Goal: Answer question/provide support: Share knowledge or assist other users

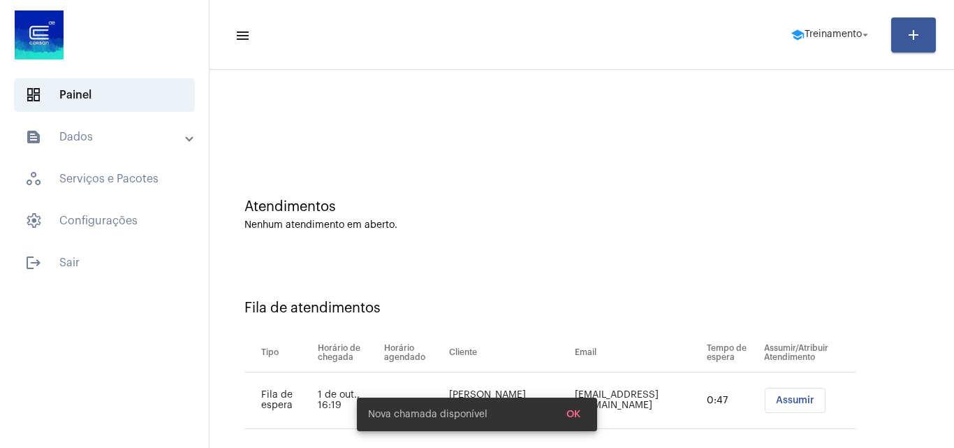
scroll to position [19, 0]
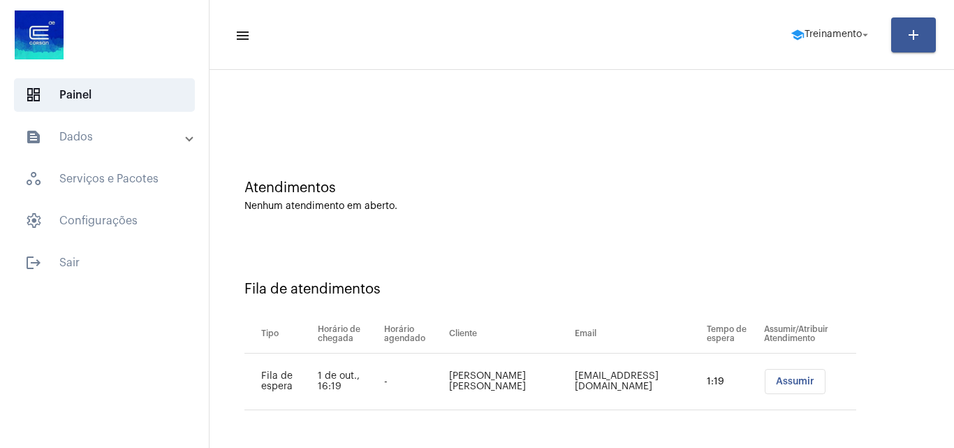
click at [765, 392] on button "Assumir" at bounding box center [795, 381] width 61 height 25
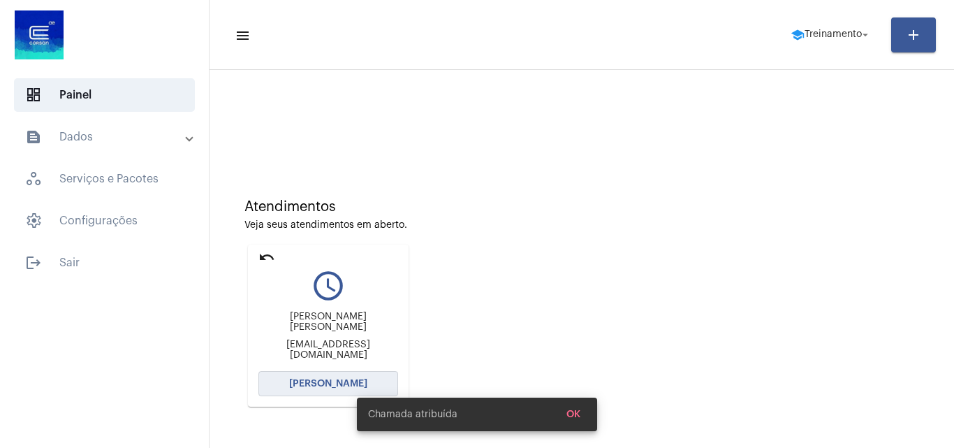
click at [330, 374] on button "[PERSON_NAME]" at bounding box center [328, 383] width 140 height 25
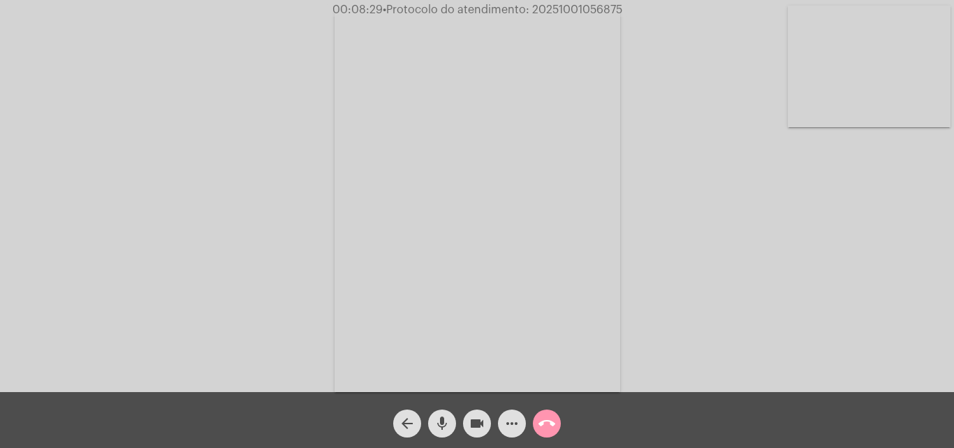
click at [588, 10] on span "• Protocolo do atendimento: 20251001056875" at bounding box center [503, 9] width 240 height 11
copy span "20251001056875"
click at [546, 416] on mat-icon "call_end" at bounding box center [546, 423] width 17 height 17
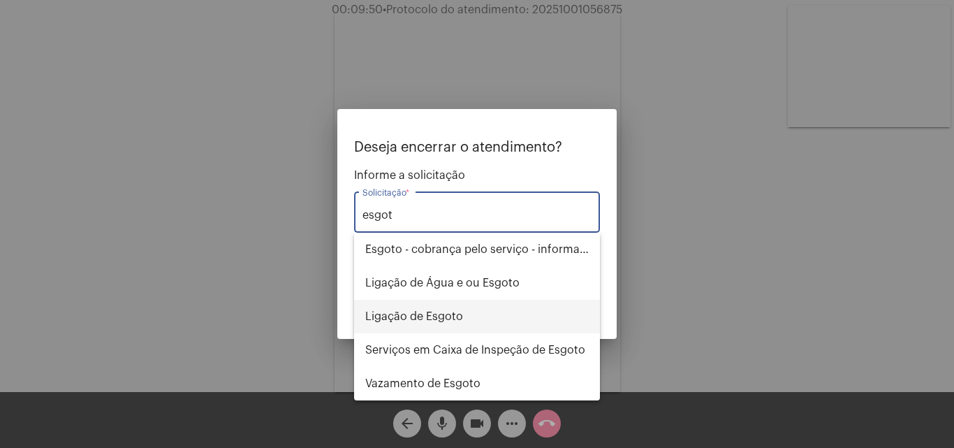
click at [483, 315] on span "Ligação de Esgoto" at bounding box center [476, 317] width 223 height 34
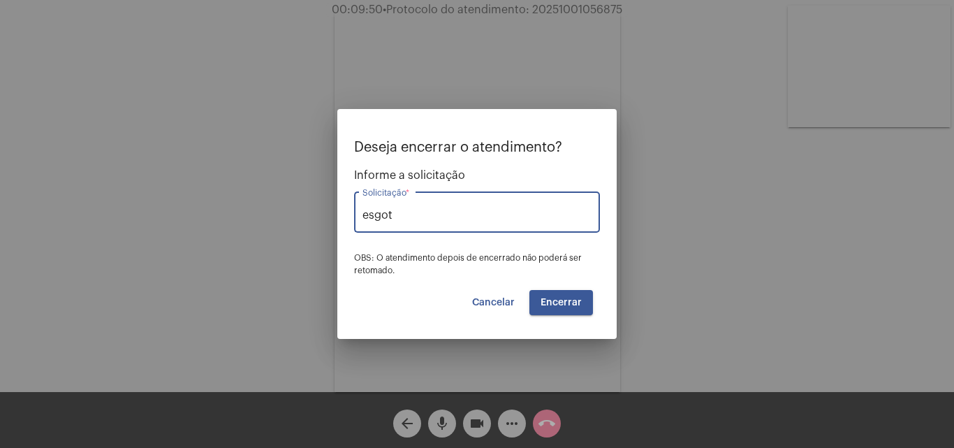
type input "Ligação de Esgoto"
click at [574, 302] on span "Encerrar" at bounding box center [561, 303] width 41 height 10
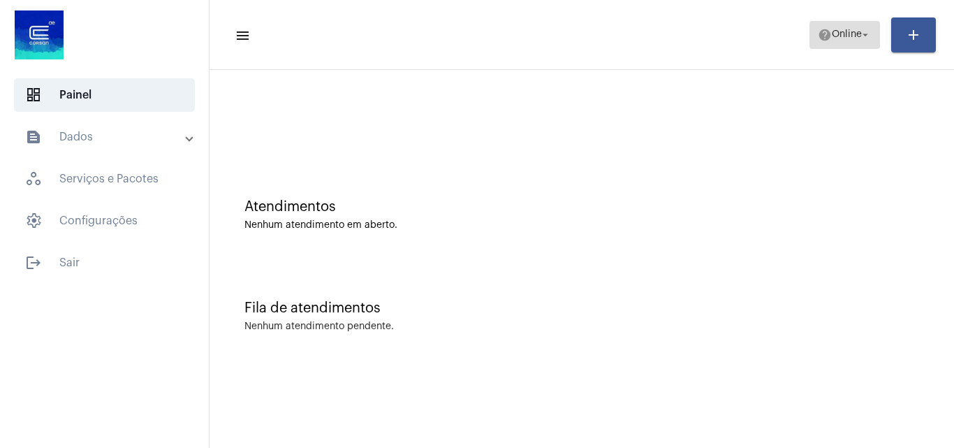
click at [811, 29] on button "help Online arrow_drop_down" at bounding box center [844, 35] width 71 height 28
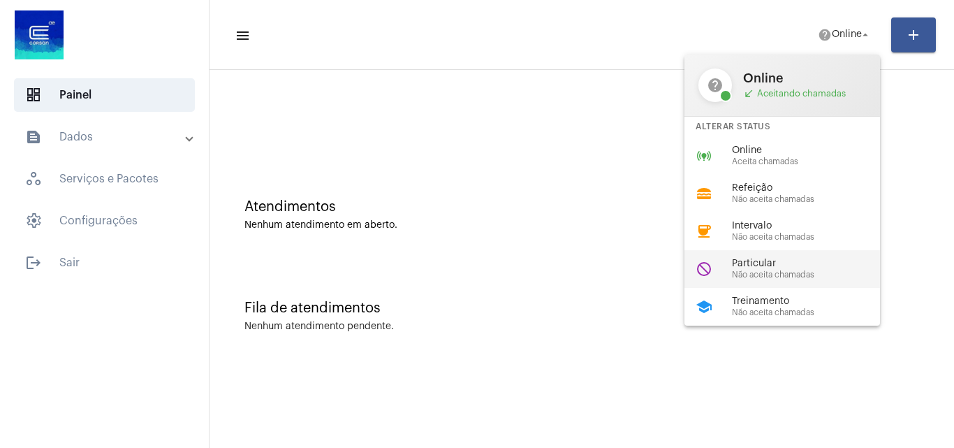
click at [763, 251] on div "do_not_disturb Particular Não aceita chamadas" at bounding box center [793, 269] width 218 height 38
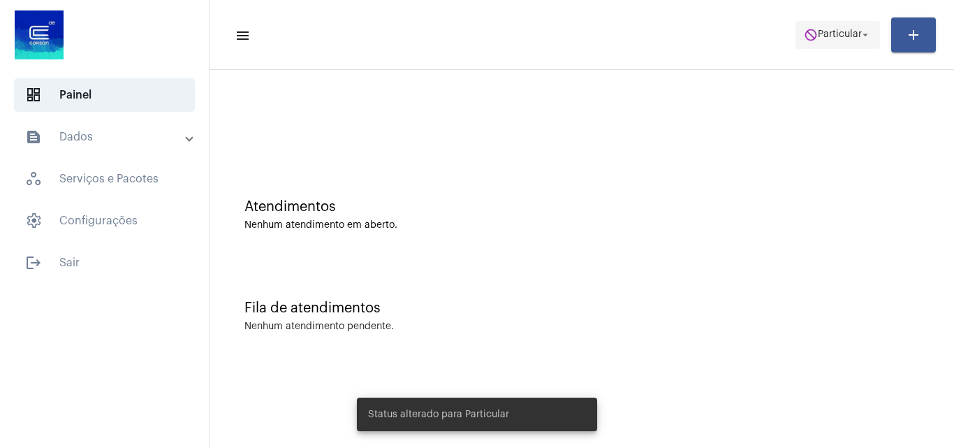
click at [844, 35] on span "Particular" at bounding box center [840, 35] width 44 height 10
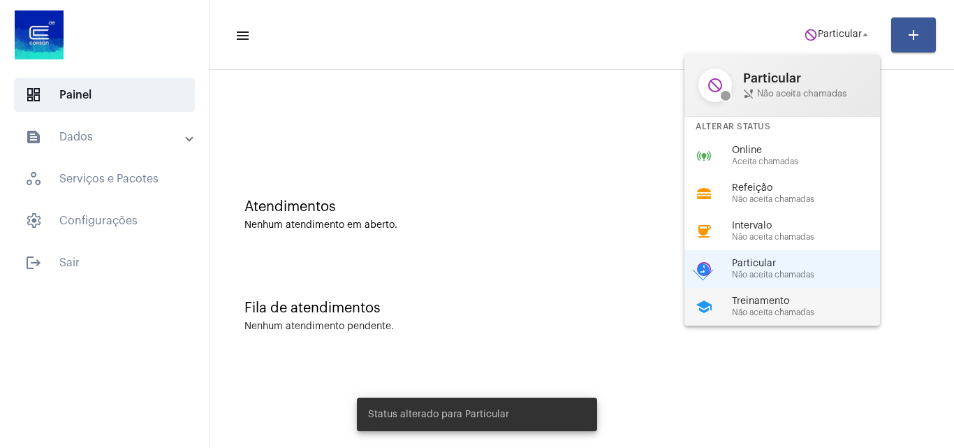
click at [759, 309] on span "Não aceita chamadas" at bounding box center [811, 312] width 159 height 9
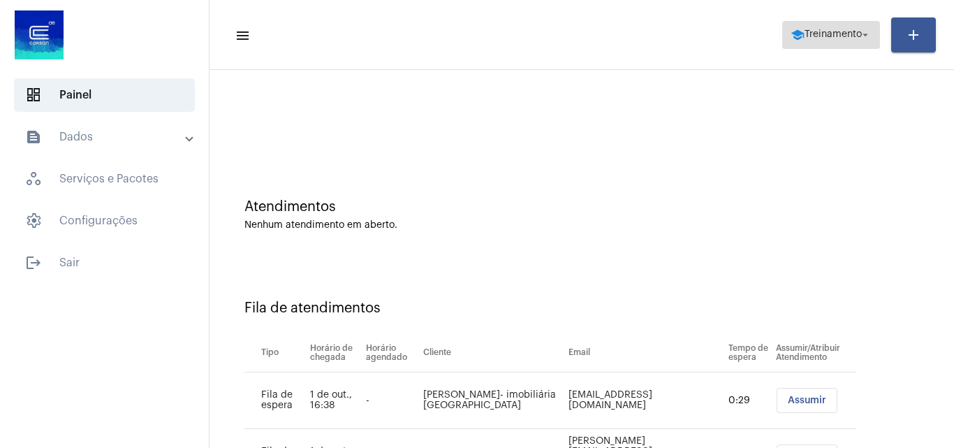
click at [823, 30] on span "Treinamento" at bounding box center [833, 35] width 57 height 10
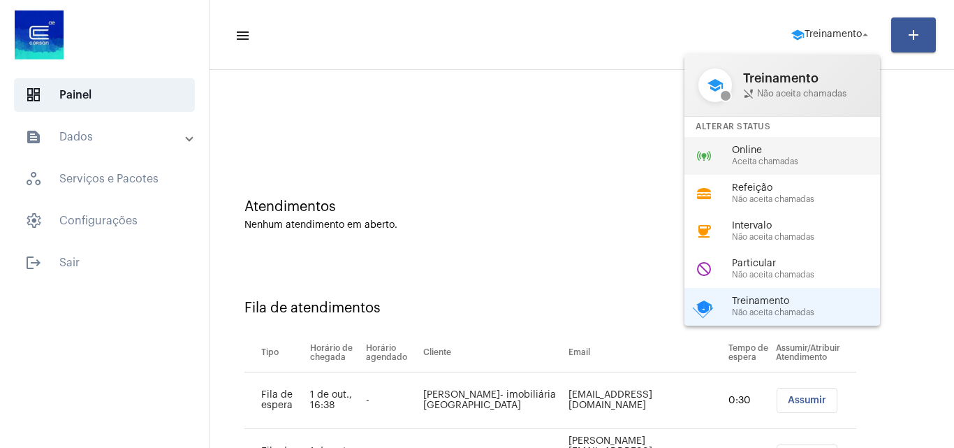
click at [765, 161] on span "Aceita chamadas" at bounding box center [811, 161] width 159 height 9
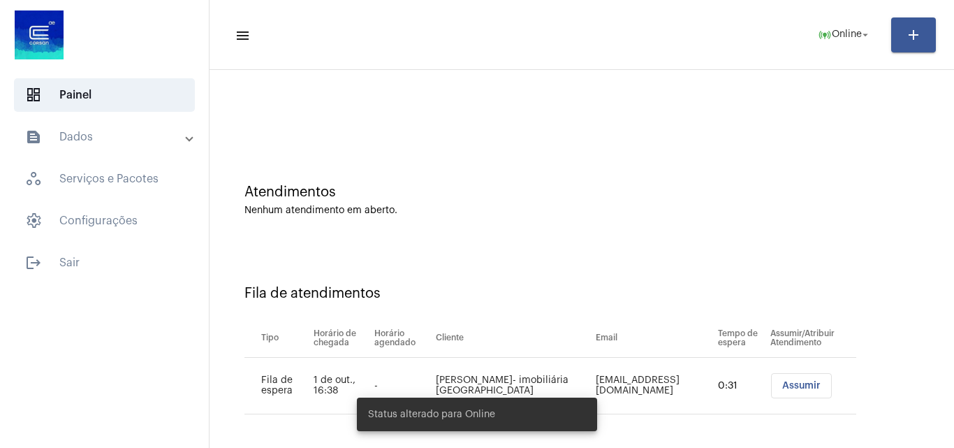
scroll to position [19, 0]
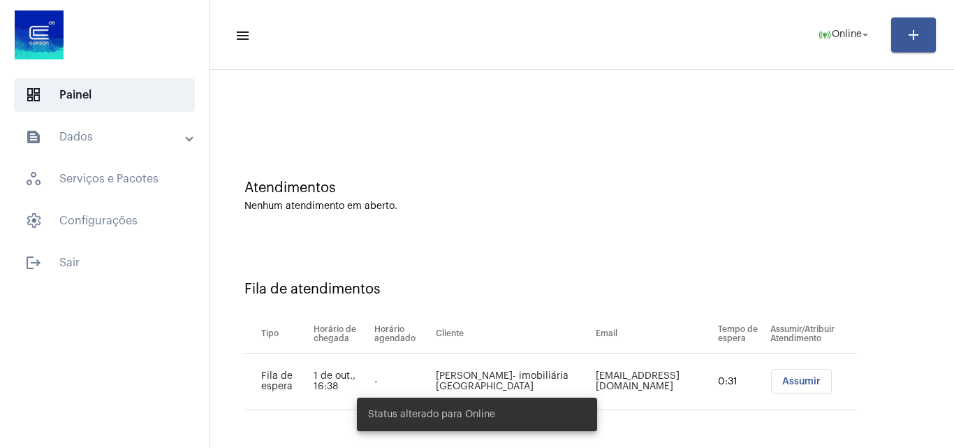
click at [788, 381] on span "Assumir" at bounding box center [801, 381] width 38 height 10
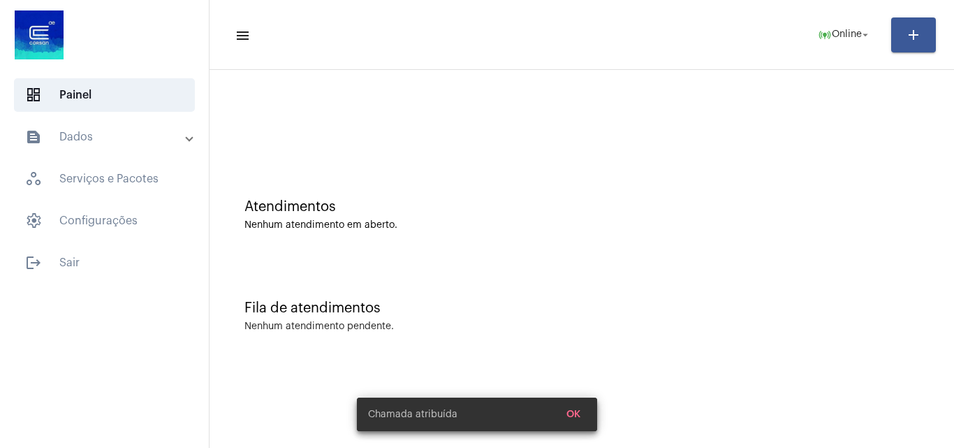
scroll to position [0, 0]
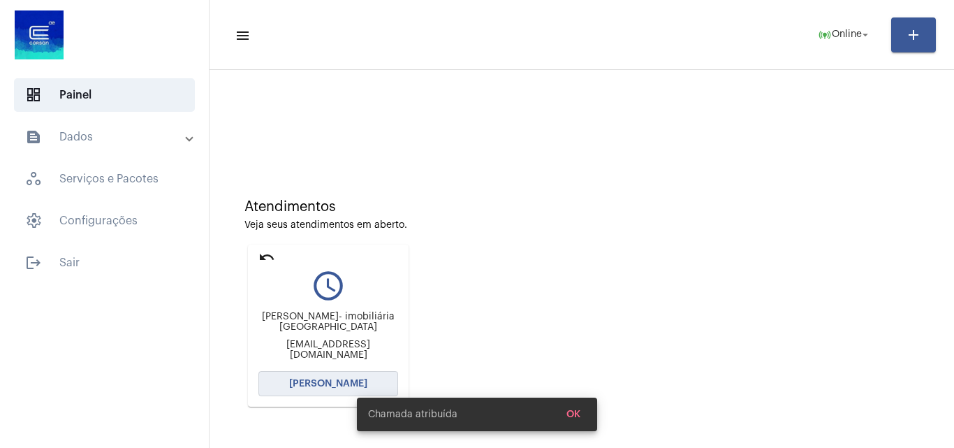
click at [369, 378] on button "[PERSON_NAME]" at bounding box center [328, 383] width 140 height 25
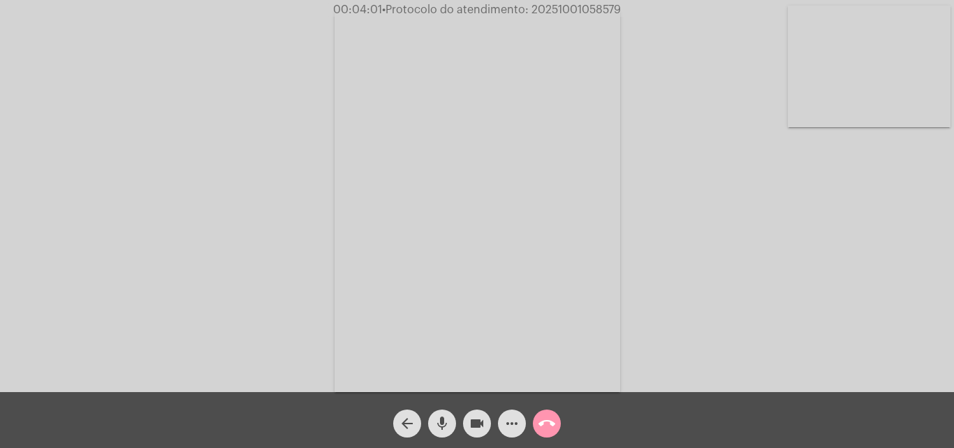
click at [478, 424] on mat-icon "videocam" at bounding box center [477, 423] width 17 height 17
click at [480, 420] on mat-icon "videocam_off" at bounding box center [477, 423] width 17 height 17
click at [946, 96] on video at bounding box center [869, 67] width 163 height 122
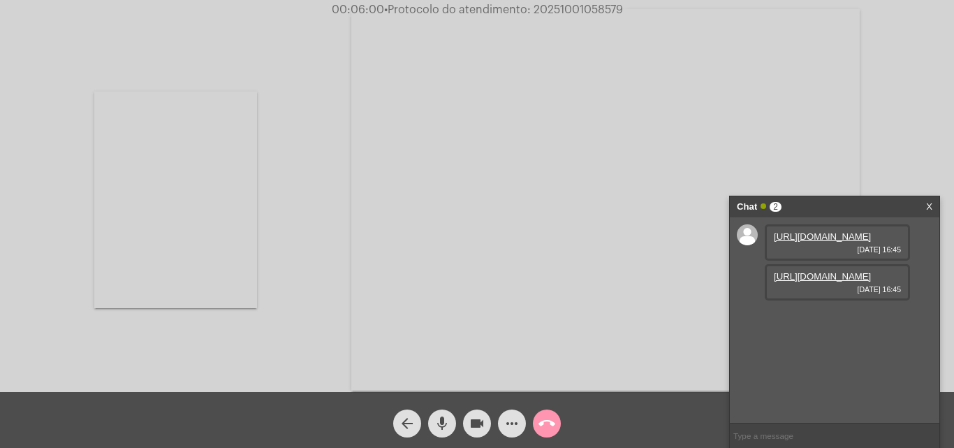
click at [825, 242] on link "https://neft-transfer-bucket.s3.amazonaws.com/temp-82a00d6b-7c9d-ab48-3a89-a120…" at bounding box center [822, 236] width 97 height 10
click at [828, 281] on link "https://neft-transfer-bucket.s3.amazonaws.com/temp-ed75b431-c620-de2a-1b6f-b933…" at bounding box center [822, 276] width 97 height 10
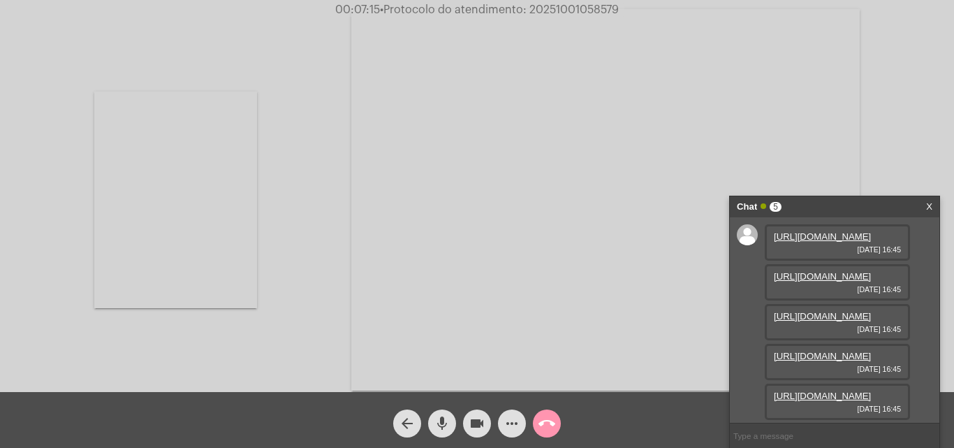
click at [172, 214] on video at bounding box center [175, 199] width 163 height 216
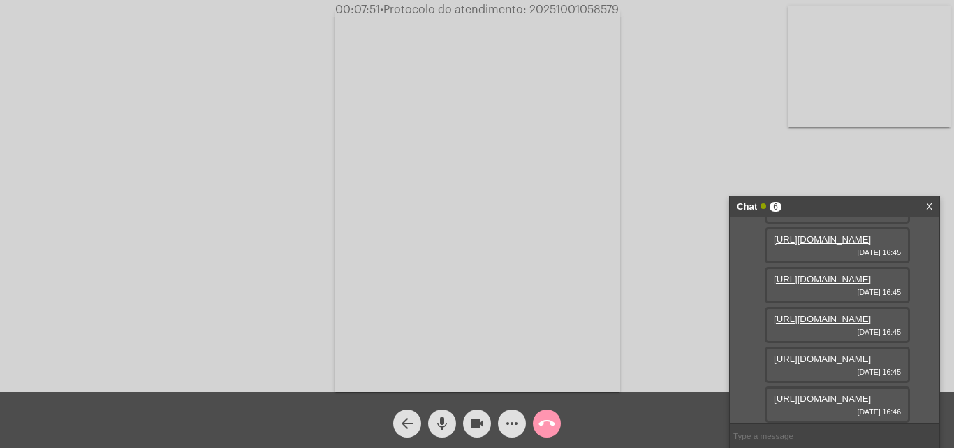
click at [849, 284] on link "https://neft-transfer-bucket.s3.amazonaws.com/temp-60321b50-4197-36e0-461d-46a2…" at bounding box center [822, 279] width 97 height 10
click at [828, 244] on link "https://neft-transfer-bucket.s3.amazonaws.com/temp-655e0c3e-16b4-7bf7-206f-cd1c…" at bounding box center [822, 239] width 97 height 10
click at [825, 318] on link "https://neft-transfer-bucket.s3.amazonaws.com/temp-9a6960db-bcfd-883e-4bd3-950c…" at bounding box center [822, 319] width 97 height 10
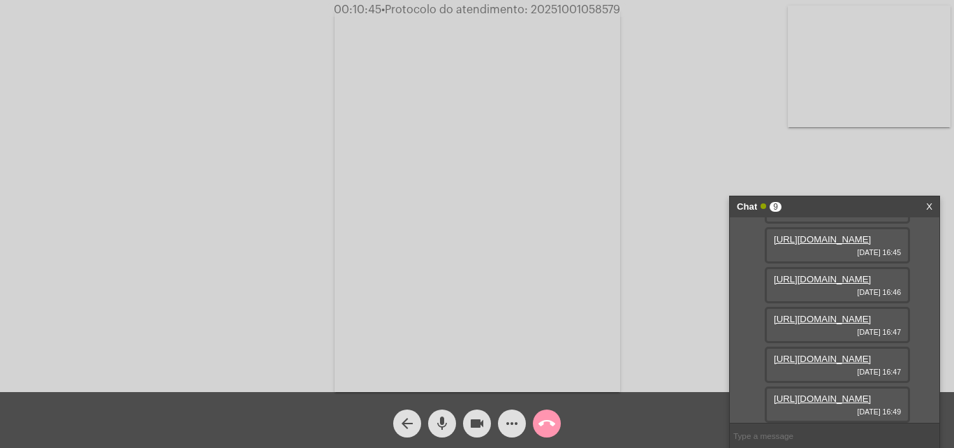
scroll to position [439, 0]
click at [842, 393] on link "https://neft-transfer-bucket.s3.amazonaws.com/temp-19fd05c8-d95c-5cb7-9c49-cedd…" at bounding box center [822, 398] width 97 height 10
click at [513, 428] on mat-icon "more_horiz" at bounding box center [512, 423] width 17 height 17
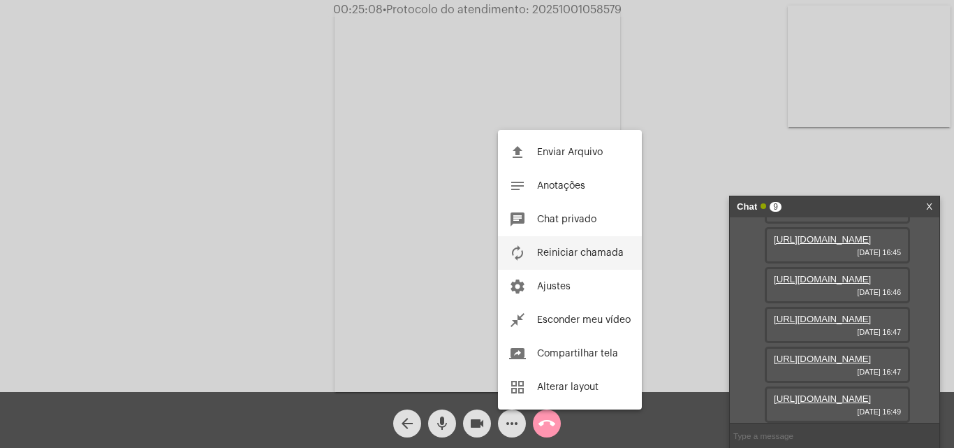
click at [566, 250] on span "Reiniciar chamada" at bounding box center [580, 253] width 87 height 10
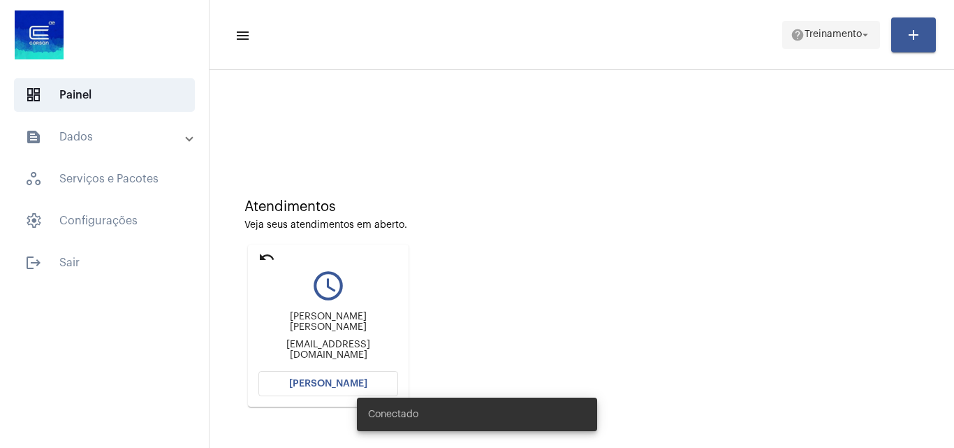
click at [827, 30] on span "Treinamento" at bounding box center [833, 35] width 57 height 10
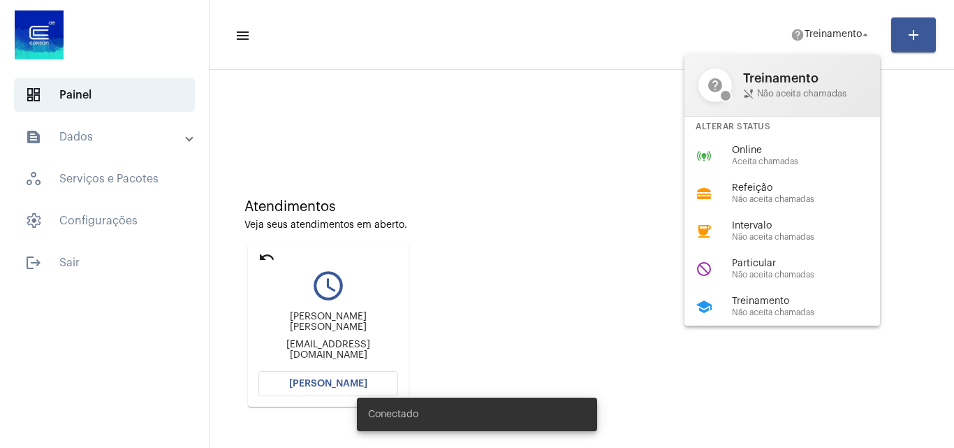
click at [770, 154] on span "Online" at bounding box center [811, 150] width 159 height 10
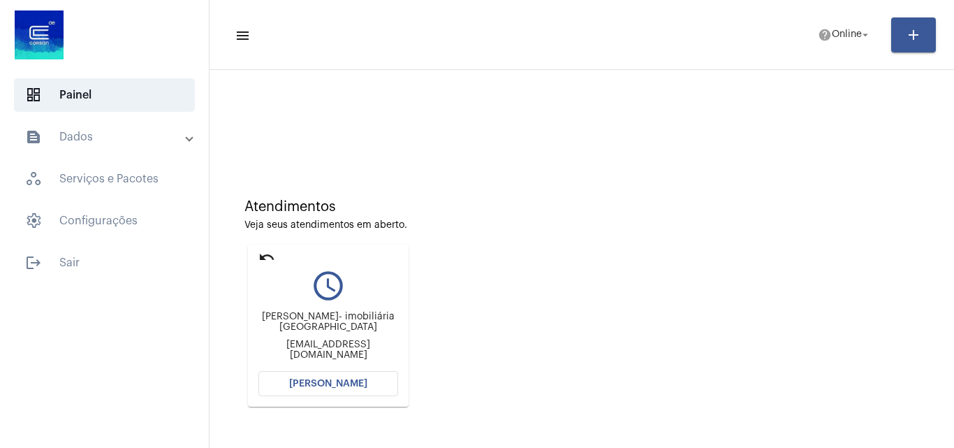
scroll to position [98, 0]
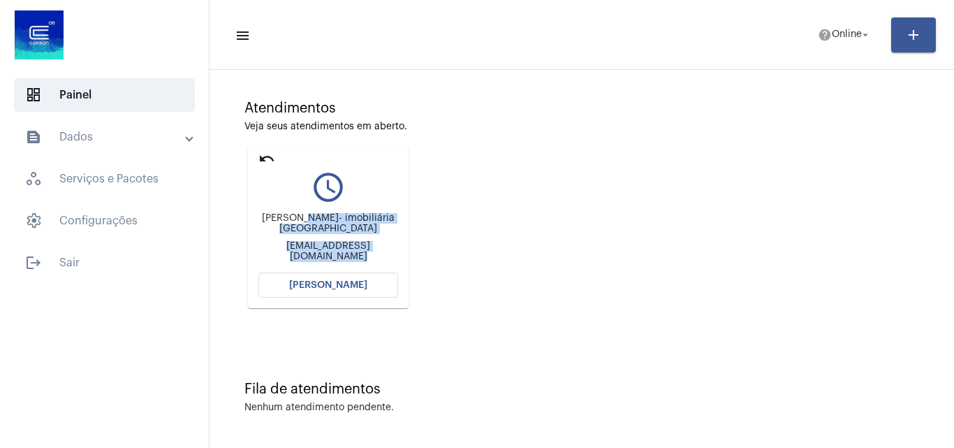
drag, startPoint x: 304, startPoint y: 220, endPoint x: 445, endPoint y: 213, distance: 141.2
click at [445, 213] on div "Atendimentos Veja seus atendimentos em aberto. undo query_builder Adriana- imob…" at bounding box center [581, 199] width 730 height 281
click at [666, 184] on div "Atendimentos Veja seus atendimentos em aberto. undo query_builder Adriana- imob…" at bounding box center [581, 199] width 730 height 281
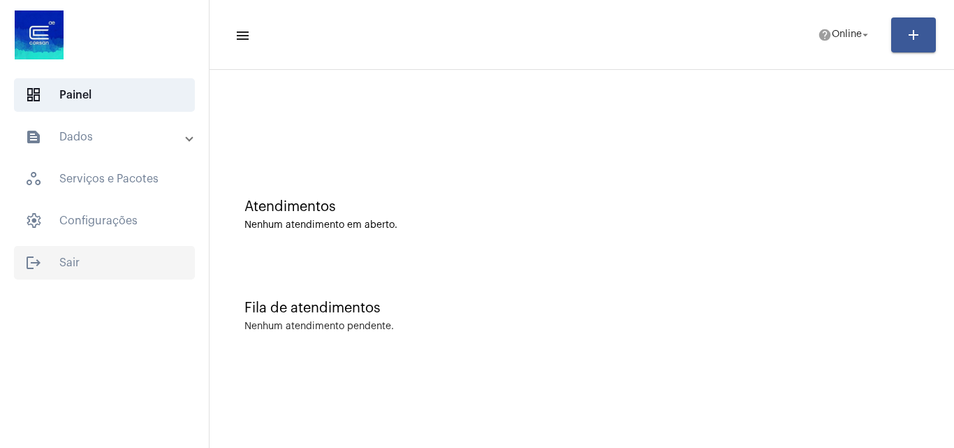
click at [126, 265] on span "logout Sair" at bounding box center [104, 263] width 181 height 34
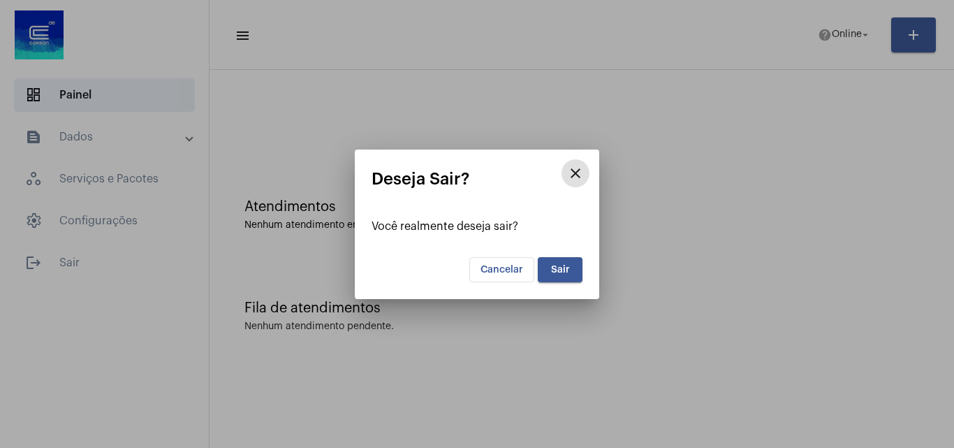
click at [557, 268] on span "Sair" at bounding box center [560, 270] width 19 height 10
